Goal: Browse casually

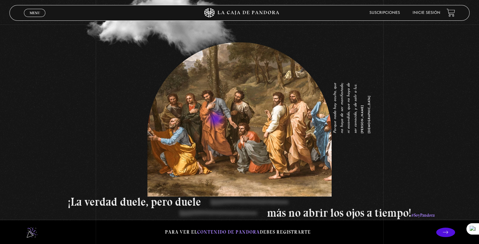
scroll to position [932, 0]
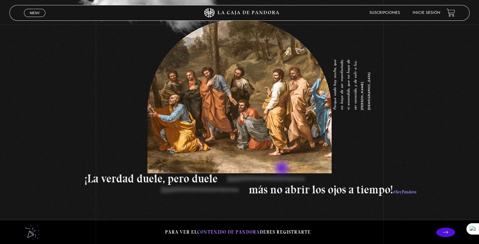
click at [282, 173] on p "¡La verdad duele, pero duele" at bounding box center [307, 178] width 444 height 11
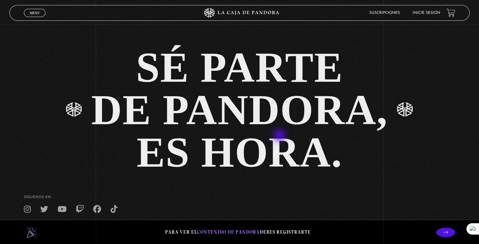
scroll to position [1427, 0]
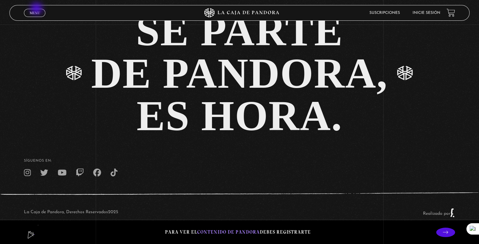
click at [37, 9] on link "Menu Cerrar" at bounding box center [34, 13] width 21 height 8
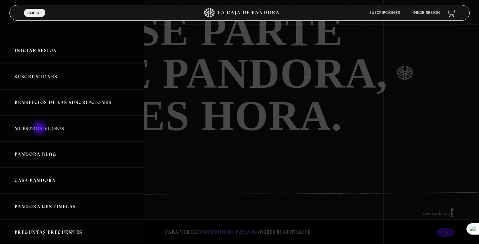
click at [40, 129] on link "Nuestros Videos" at bounding box center [72, 129] width 144 height 26
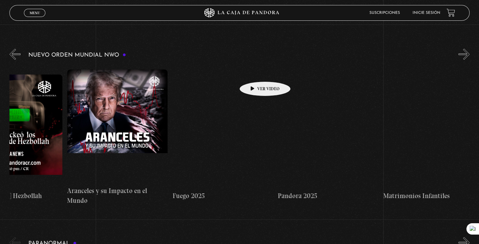
scroll to position [0, 584]
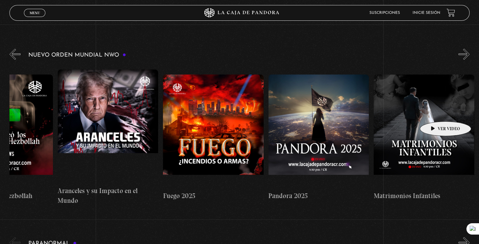
click at [435, 112] on figure at bounding box center [423, 131] width 100 height 113
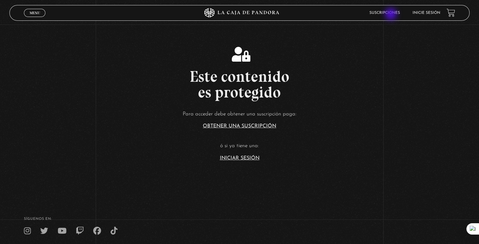
click at [391, 15] on link "Suscripciones" at bounding box center [384, 13] width 31 height 4
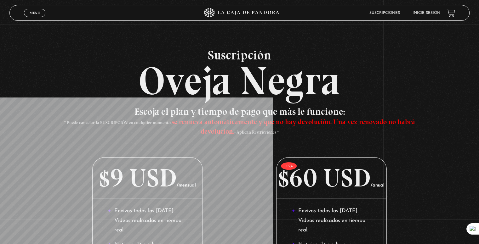
click at [391, 15] on link "Suscripciones" at bounding box center [384, 13] width 31 height 4
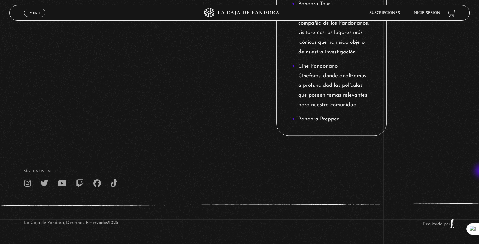
scroll to position [842, 0]
click at [236, 11] on icon at bounding box center [240, 12] width 144 height 9
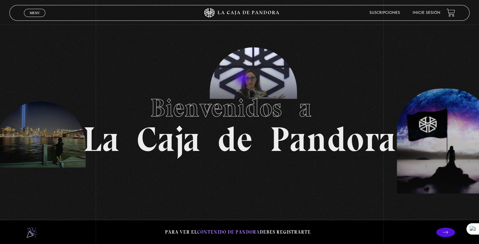
drag, startPoint x: 186, startPoint y: 86, endPoint x: 243, endPoint y: 82, distance: 56.8
click at [243, 82] on section "Bienvenidos a La Caja de Pandora" at bounding box center [239, 122] width 479 height 244
